Goal: Task Accomplishment & Management: Use online tool/utility

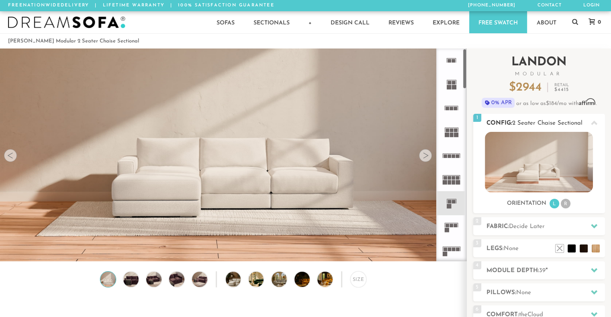
click at [511, 164] on img at bounding box center [538, 162] width 108 height 61
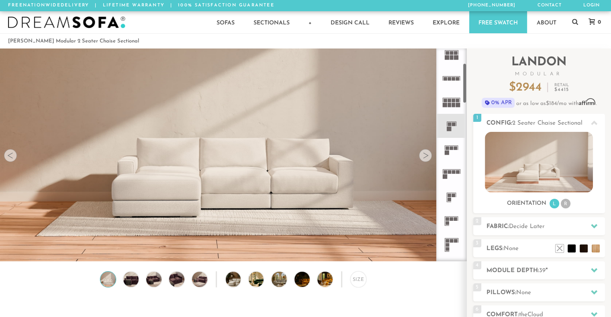
scroll to position [77, 0]
click at [454, 132] on icon at bounding box center [451, 126] width 24 height 24
click at [452, 123] on rect at bounding box center [454, 125] width 4 height 4
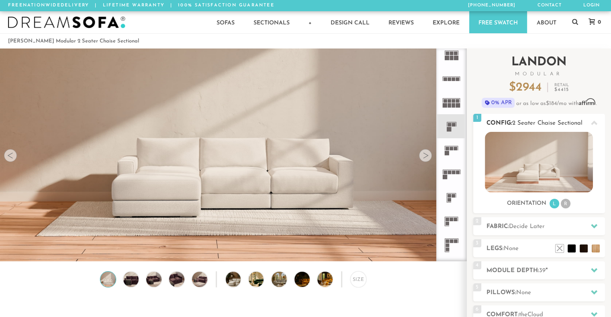
click at [564, 204] on li "R" at bounding box center [565, 204] width 10 height 10
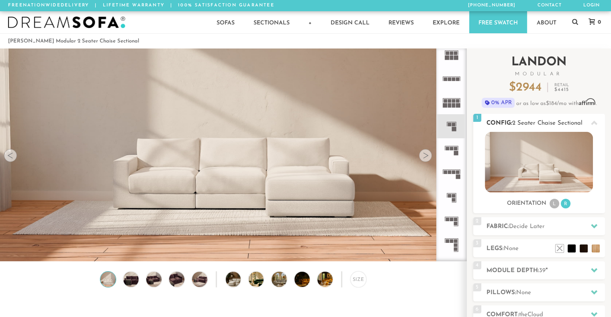
click at [552, 204] on li "L" at bounding box center [554, 204] width 10 height 10
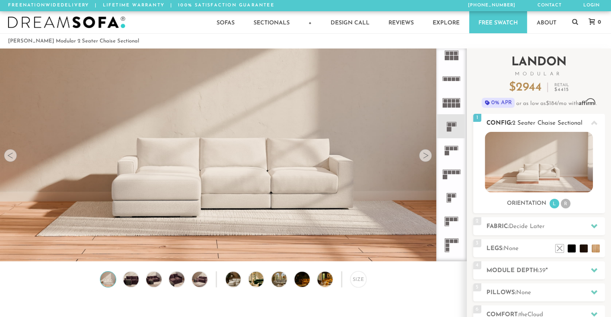
click at [536, 168] on img at bounding box center [538, 162] width 108 height 61
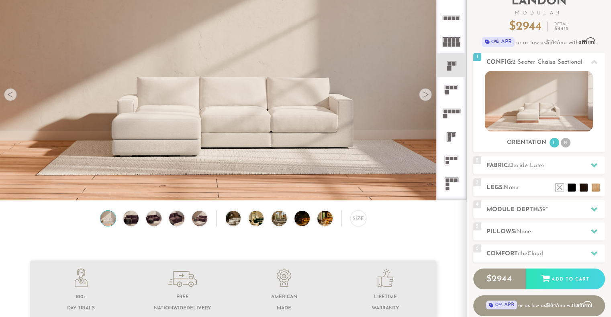
scroll to position [0, 0]
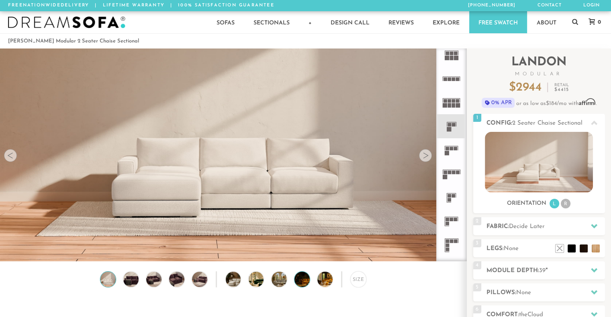
click at [299, 287] on img at bounding box center [307, 279] width 27 height 15
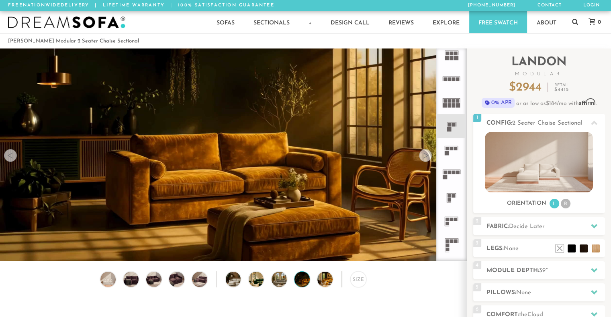
click at [286, 287] on div "Size" at bounding box center [233, 282] width 466 height 20
click at [257, 285] on img at bounding box center [261, 279] width 27 height 15
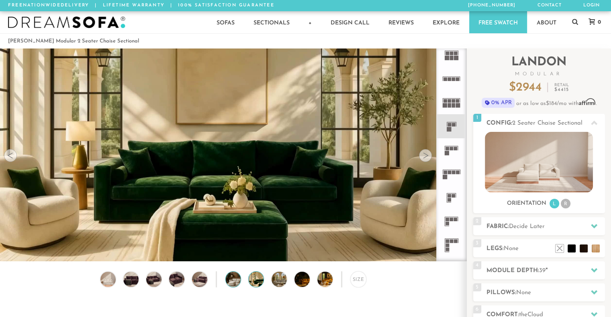
click at [237, 286] on img at bounding box center [239, 279] width 27 height 15
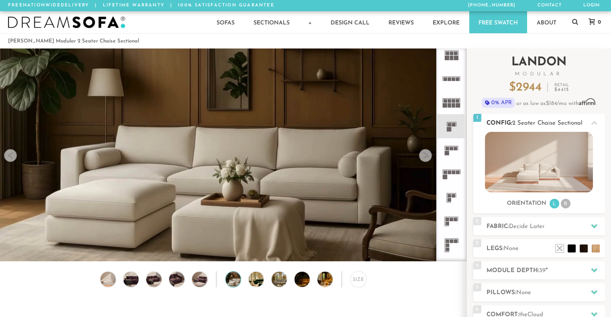
click at [523, 152] on img at bounding box center [538, 162] width 108 height 61
